Goal: Task Accomplishment & Management: Use online tool/utility

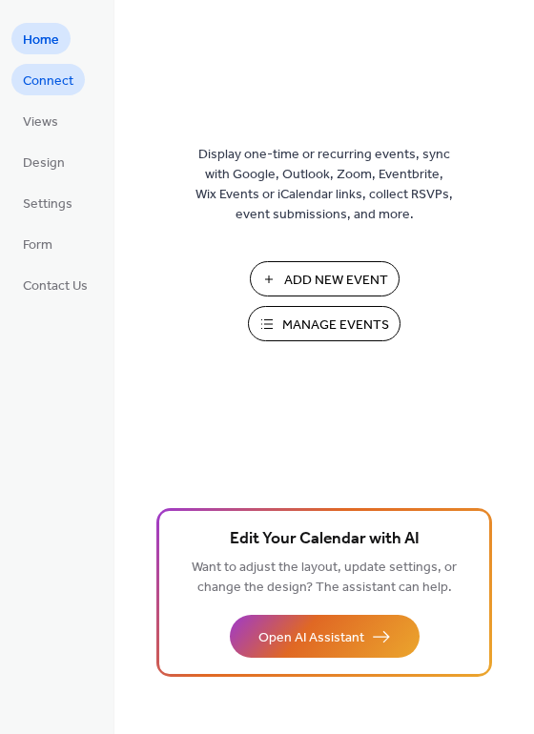
click at [65, 82] on span "Connect" at bounding box center [48, 81] width 51 height 20
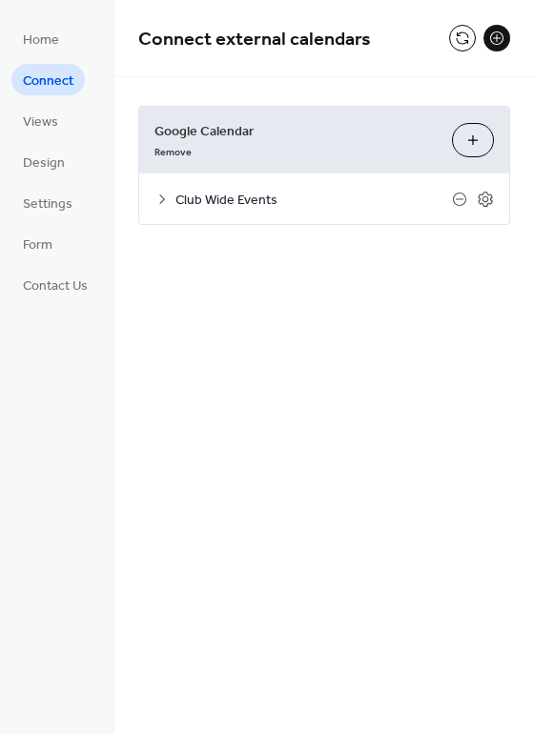
click at [469, 139] on button "Choose Calendars" at bounding box center [473, 140] width 42 height 34
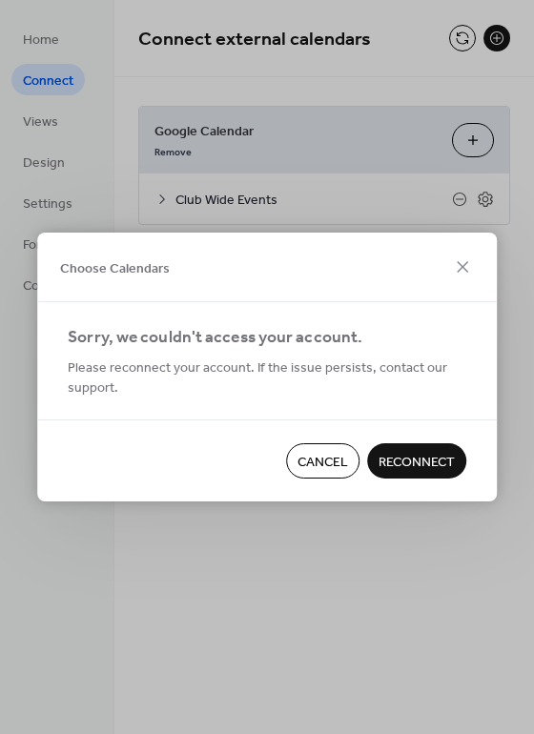
click at [416, 463] on span "Reconnect" at bounding box center [416, 463] width 76 height 20
click at [471, 275] on icon at bounding box center [462, 266] width 23 height 23
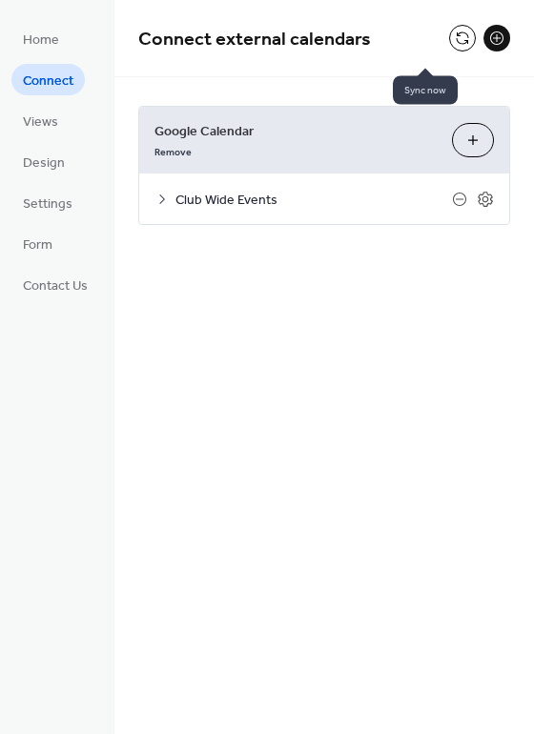
click at [449, 34] on button at bounding box center [462, 38] width 27 height 27
click at [475, 166] on div "Google Calendar Remove Choose Calendars" at bounding box center [324, 140] width 370 height 67
click at [473, 149] on button "Choose Calendars" at bounding box center [473, 140] width 42 height 34
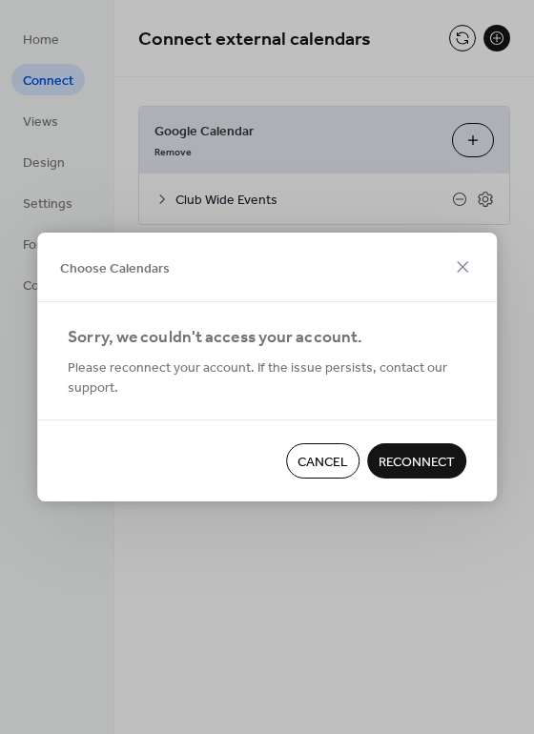
click at [381, 453] on span "Reconnect" at bounding box center [416, 463] width 76 height 20
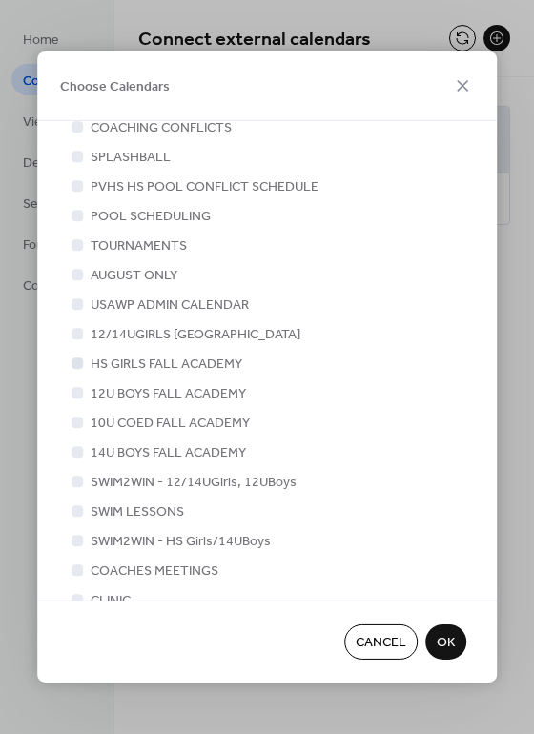
scroll to position [522, 0]
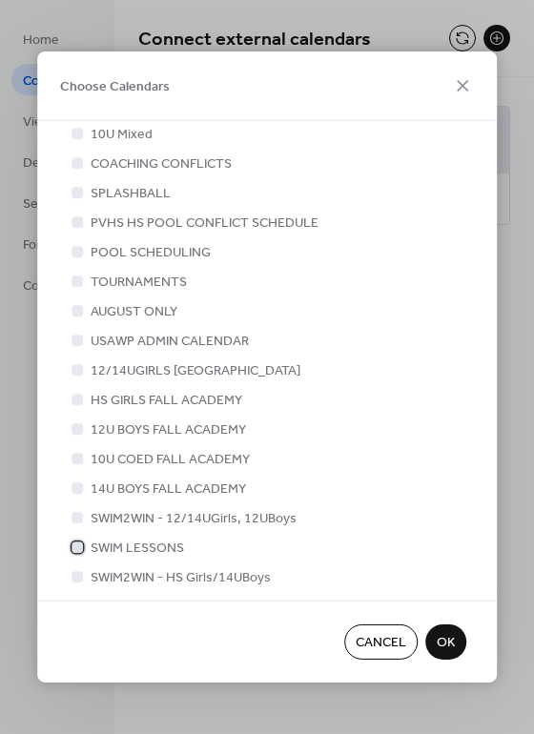
click at [74, 541] on div at bounding box center [76, 546] width 11 height 11
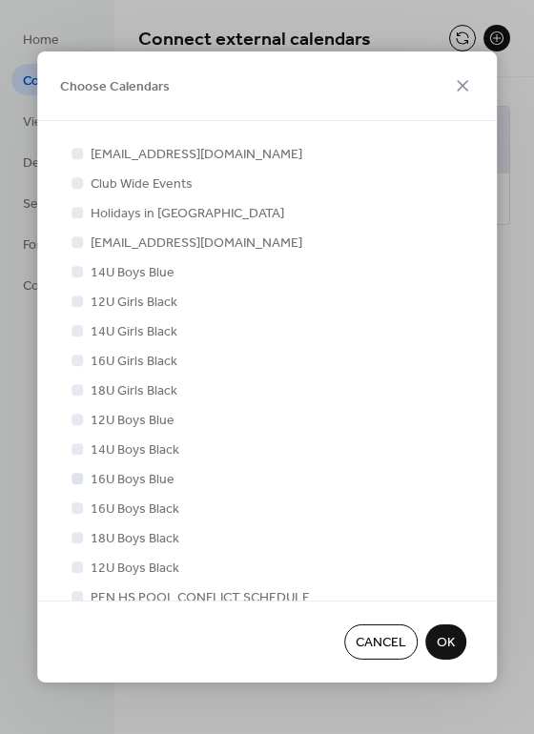
scroll to position [0, 0]
click at [448, 637] on span "OK" at bounding box center [446, 644] width 18 height 20
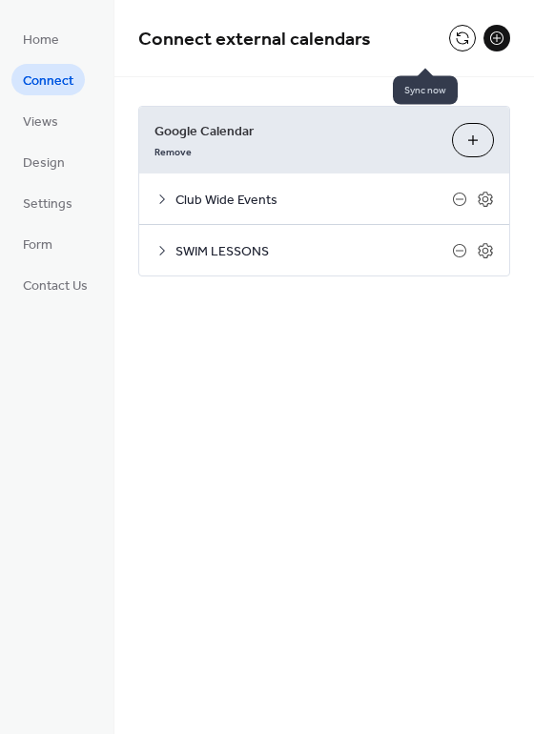
click at [449, 38] on button at bounding box center [462, 38] width 27 height 27
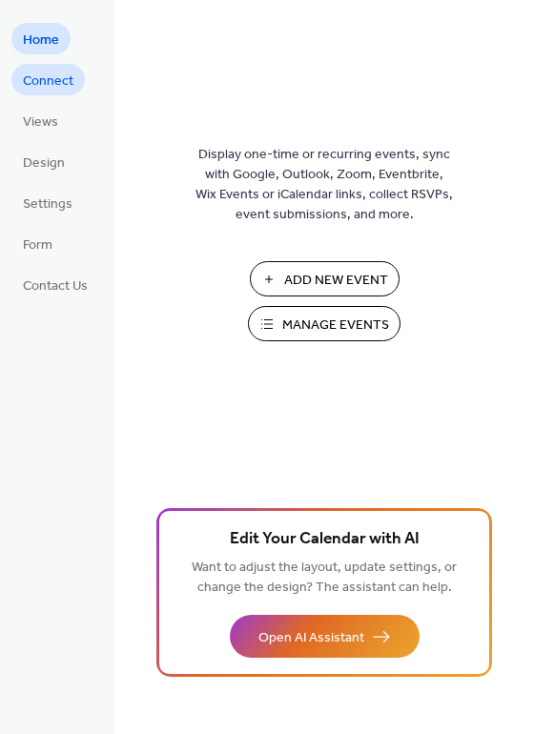
click at [61, 80] on span "Connect" at bounding box center [48, 81] width 51 height 20
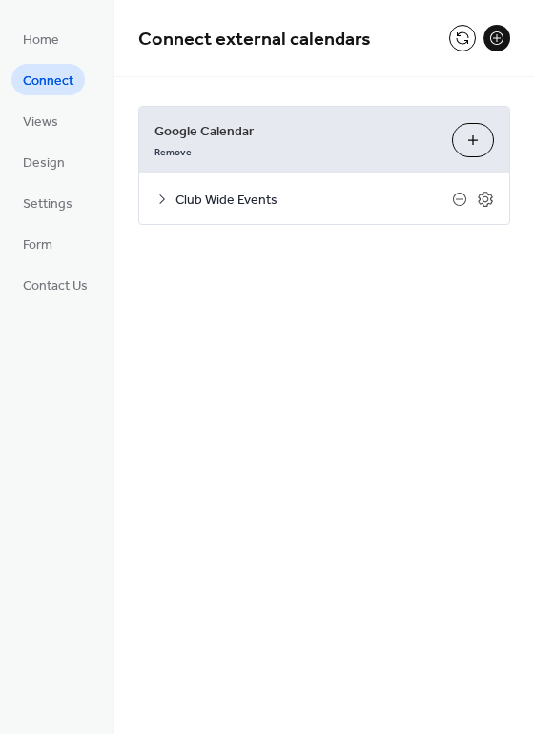
click at [467, 149] on button "Choose Calendars" at bounding box center [473, 140] width 42 height 34
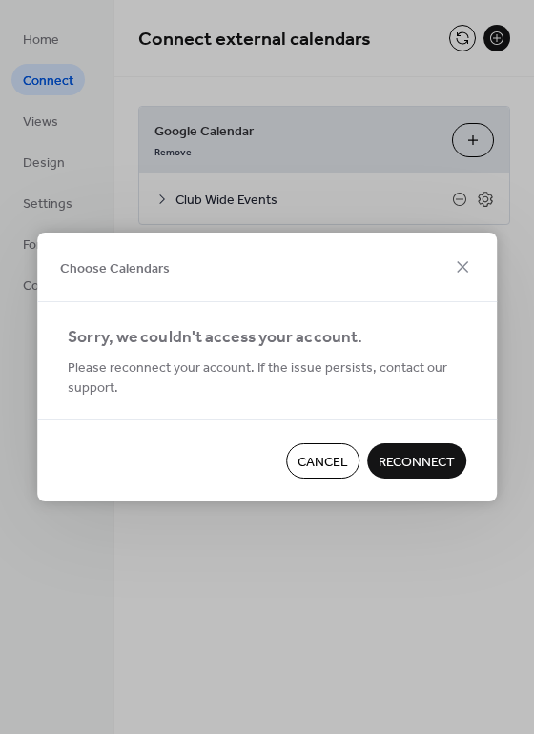
click at [418, 458] on span "Reconnect" at bounding box center [416, 463] width 76 height 20
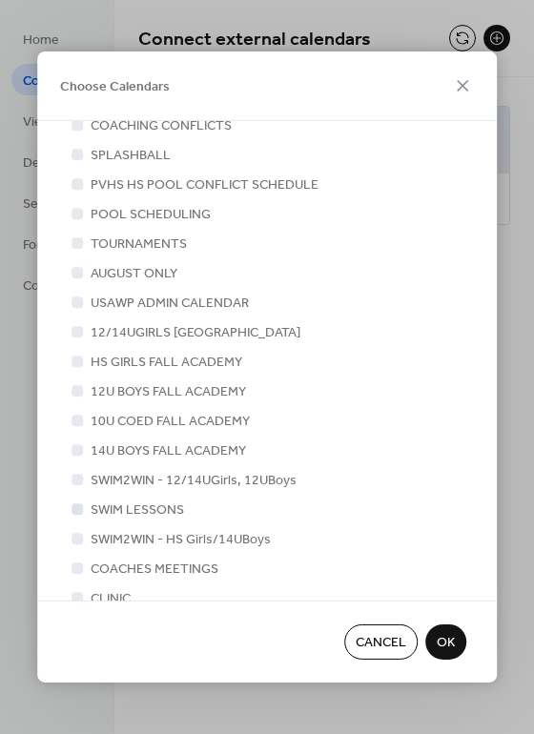
scroll to position [559, 0]
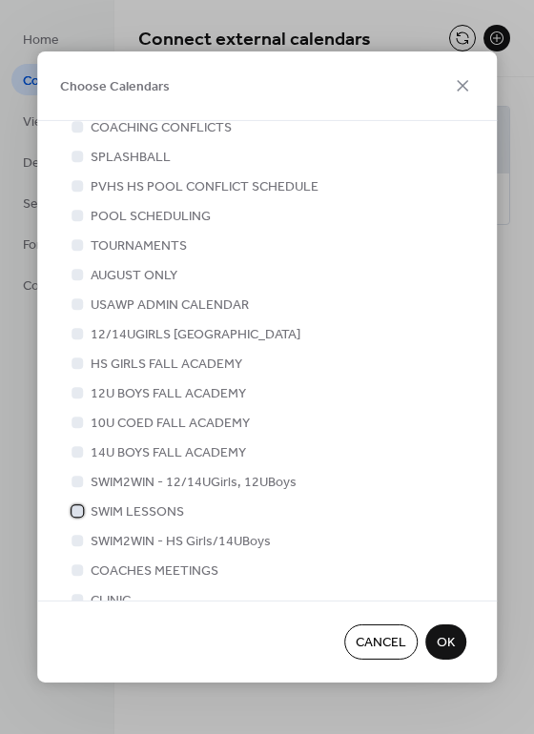
click at [78, 505] on div at bounding box center [76, 510] width 11 height 11
click at [452, 644] on span "OK" at bounding box center [446, 644] width 18 height 20
